Goal: Register for event/course

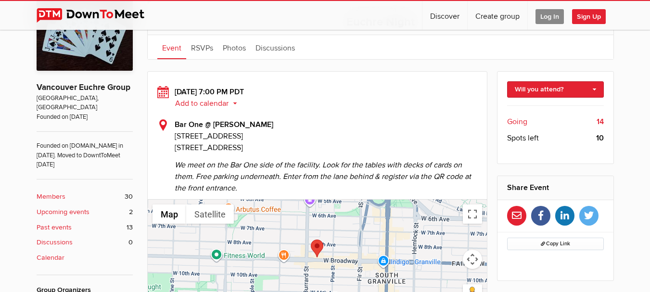
scroll to position [231, 0]
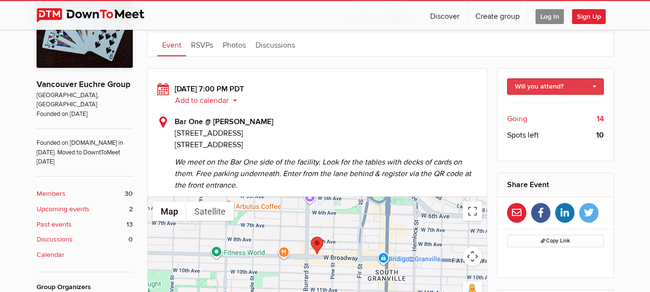
click at [538, 87] on link "Will you attend?" at bounding box center [555, 86] width 97 height 16
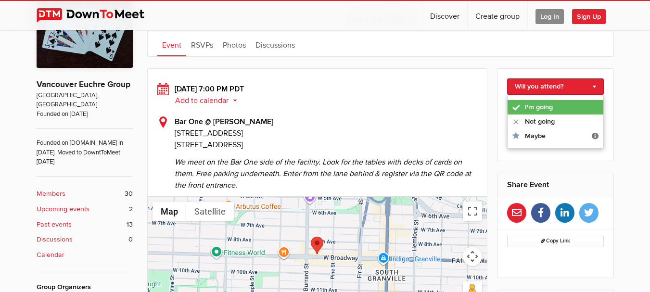
click at [537, 107] on link "I'm going" at bounding box center [556, 107] width 96 height 14
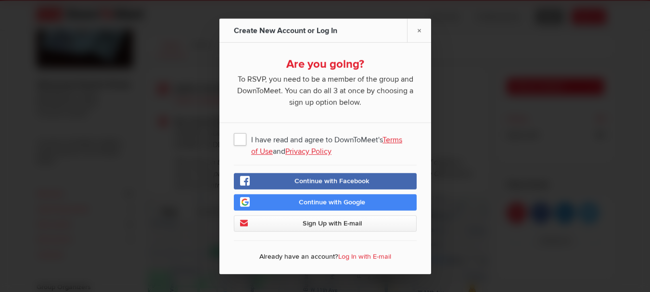
click at [353, 257] on link "Log In with E-mail" at bounding box center [364, 256] width 53 height 8
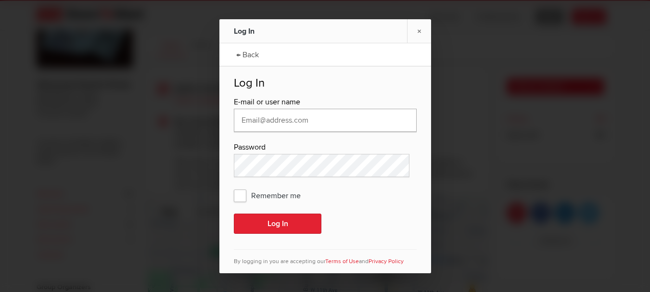
click at [303, 122] on input "text" at bounding box center [325, 120] width 183 height 23
type input "[EMAIL_ADDRESS][DOMAIN_NAME]"
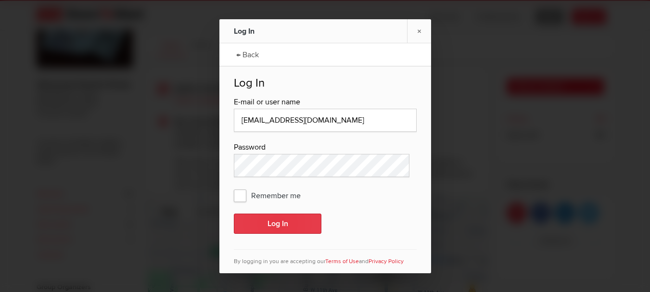
click at [283, 226] on button "Log In" at bounding box center [278, 224] width 88 height 20
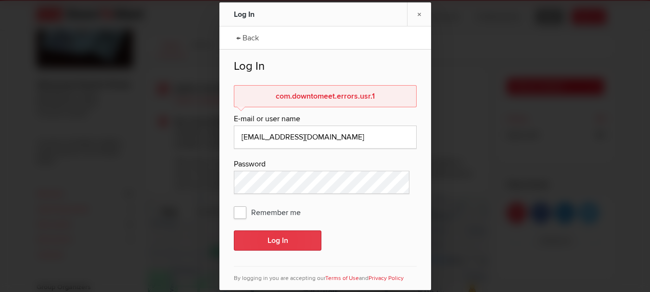
click at [273, 242] on button "Log In" at bounding box center [278, 240] width 88 height 20
click at [293, 163] on div "Password" at bounding box center [325, 164] width 183 height 13
click at [240, 38] on link "← Back" at bounding box center [247, 37] width 32 height 24
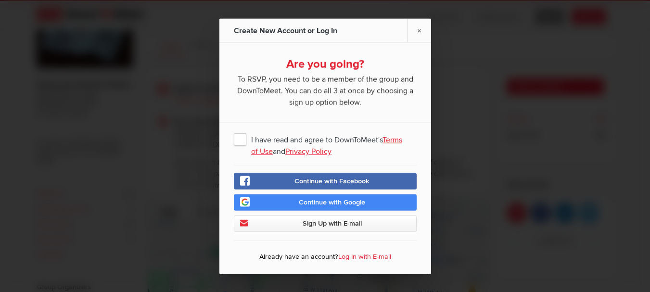
click at [306, 204] on span "Continue with Google" at bounding box center [332, 202] width 66 height 8
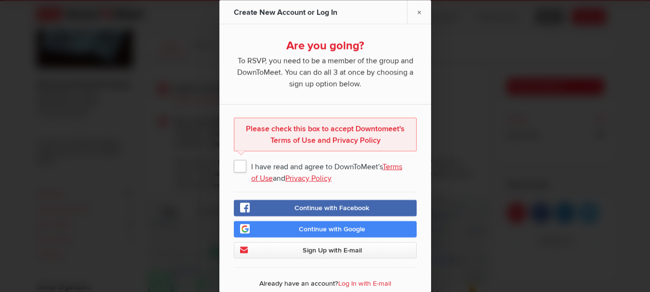
click at [242, 166] on span "I have read and agree to DownToMeet's Terms of Use and Privacy Policy" at bounding box center [325, 165] width 183 height 17
click at [0, 0] on input "I have read and agree to DownToMeet's Terms of Use and Privacy Policy" at bounding box center [0, 0] width 0 height 0
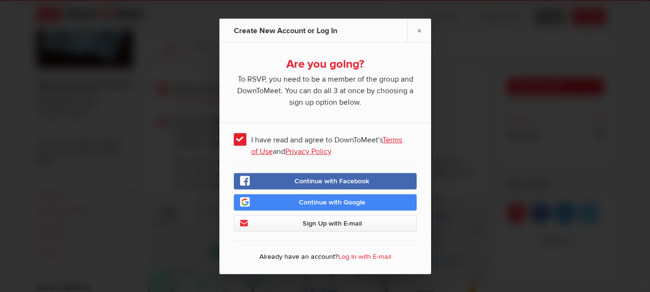
click at [285, 200] on link "Continue with Google" at bounding box center [325, 202] width 183 height 16
